Goal: Information Seeking & Learning: Learn about a topic

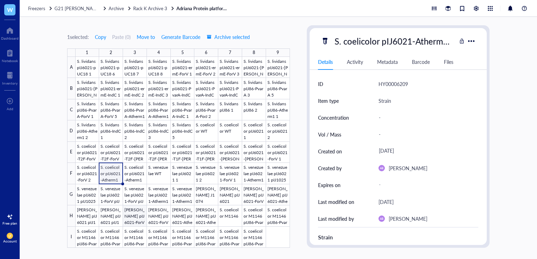
click at [138, 220] on div at bounding box center [183, 152] width 214 height 191
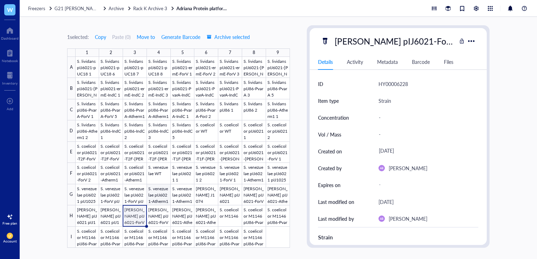
click at [156, 193] on div at bounding box center [183, 152] width 214 height 191
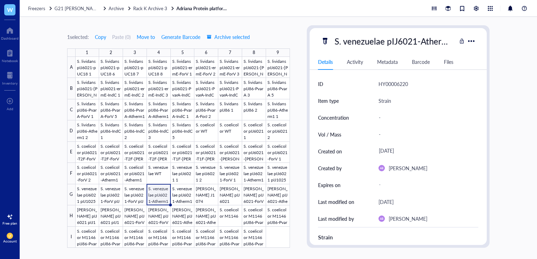
click at [197, 8] on link "Adriana Protein platform strains 3" at bounding box center [202, 8] width 53 height 6
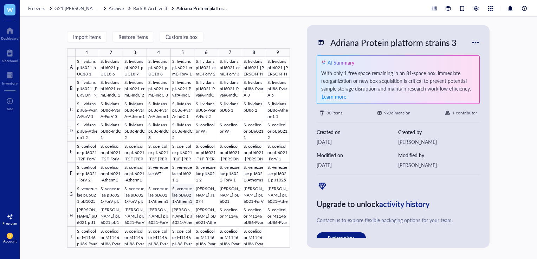
click at [181, 197] on div at bounding box center [183, 152] width 214 height 191
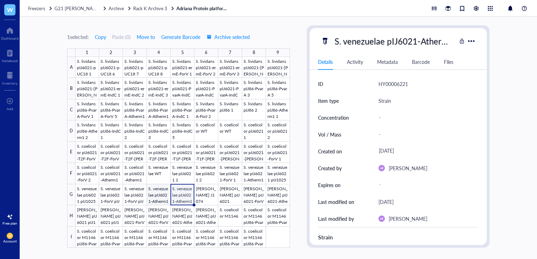
click at [156, 190] on div at bounding box center [183, 152] width 214 height 191
click at [135, 193] on div at bounding box center [183, 152] width 214 height 191
click at [157, 190] on div at bounding box center [183, 152] width 214 height 191
